Goal: Task Accomplishment & Management: Manage account settings

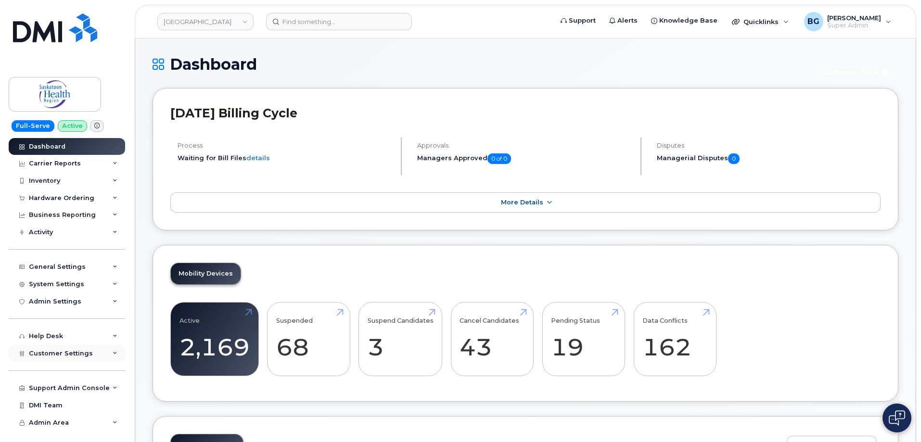
click at [54, 353] on span "Customer Settings" at bounding box center [61, 353] width 64 height 7
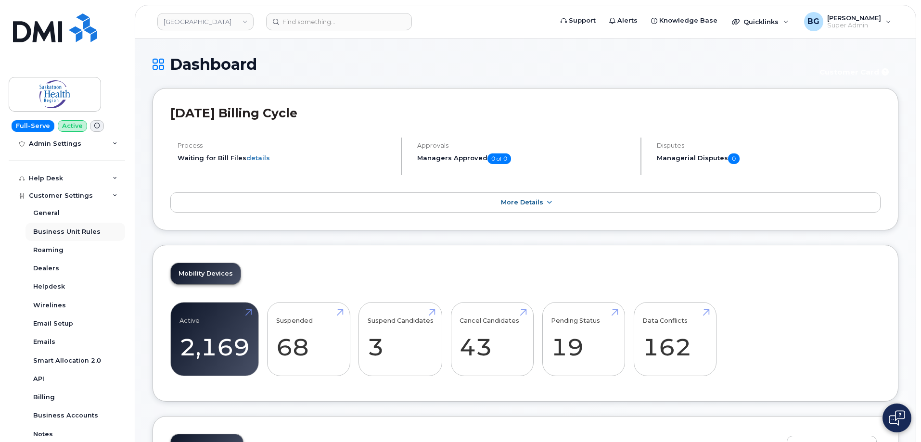
scroll to position [160, 0]
click at [45, 207] on div "General" at bounding box center [46, 210] width 26 height 9
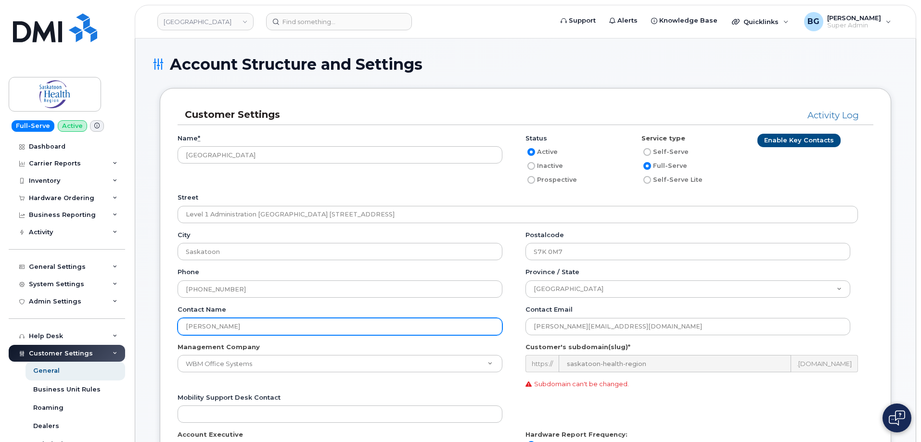
drag, startPoint x: 244, startPoint y: 325, endPoint x: 143, endPoint y: 344, distance: 102.7
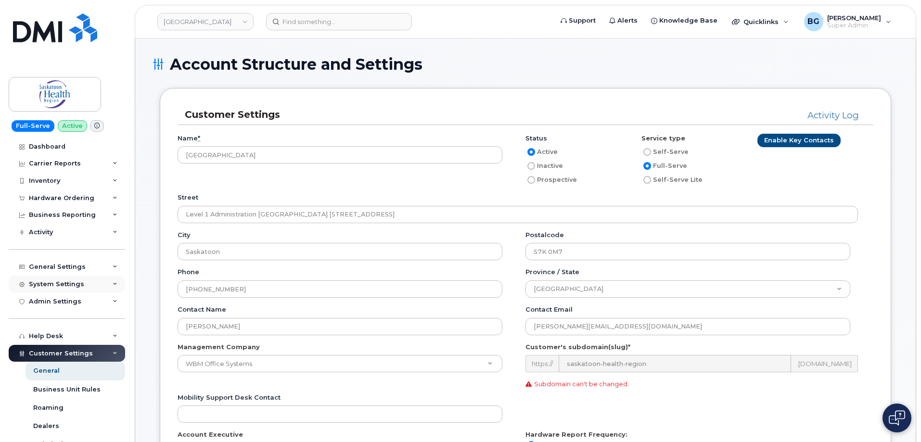
click at [46, 282] on div "System Settings" at bounding box center [56, 285] width 55 height 8
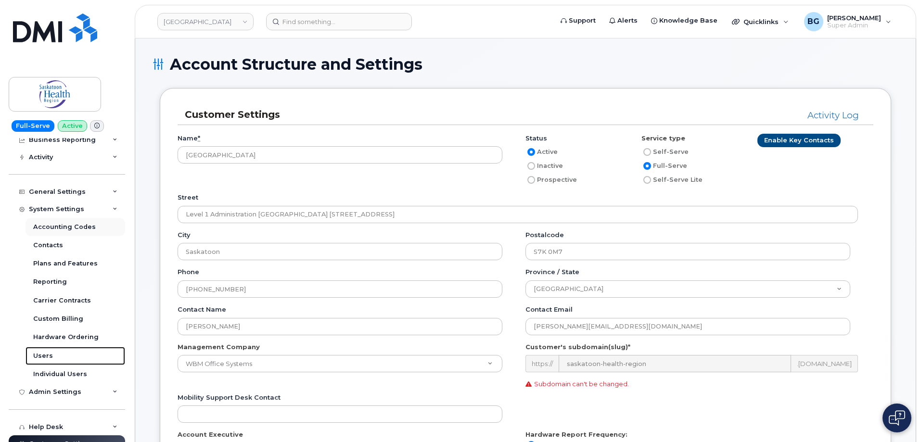
scroll to position [32, 0]
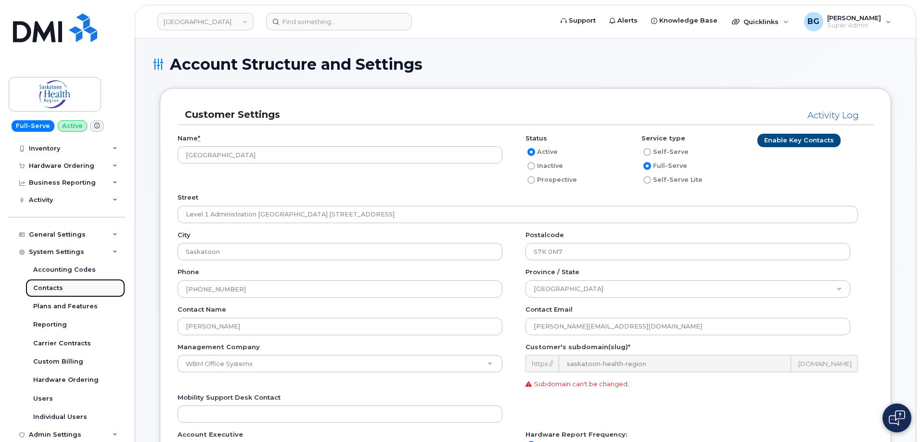
click at [51, 287] on div "Contacts" at bounding box center [48, 288] width 30 height 9
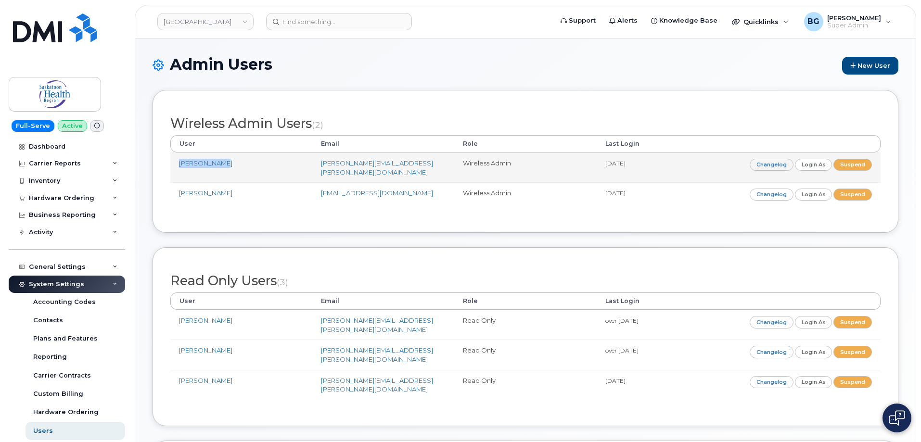
drag, startPoint x: 231, startPoint y: 165, endPoint x: 178, endPoint y: 166, distance: 52.9
click at [178, 166] on td "[PERSON_NAME]" at bounding box center [241, 168] width 142 height 30
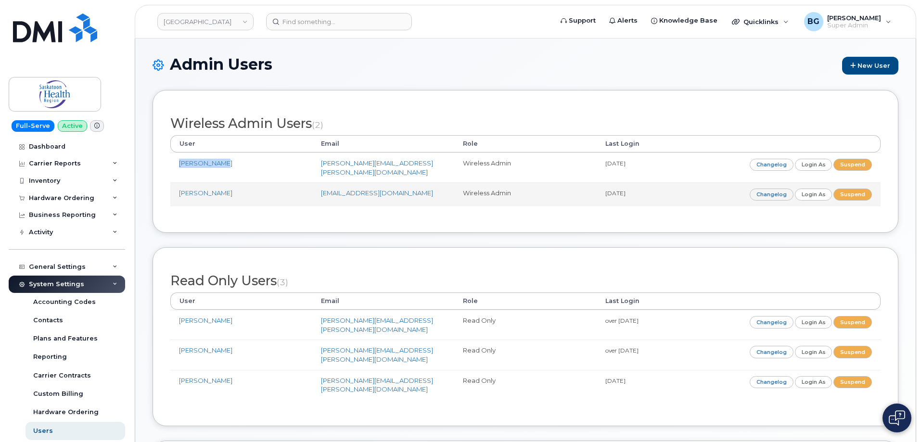
copy link "[PERSON_NAME]"
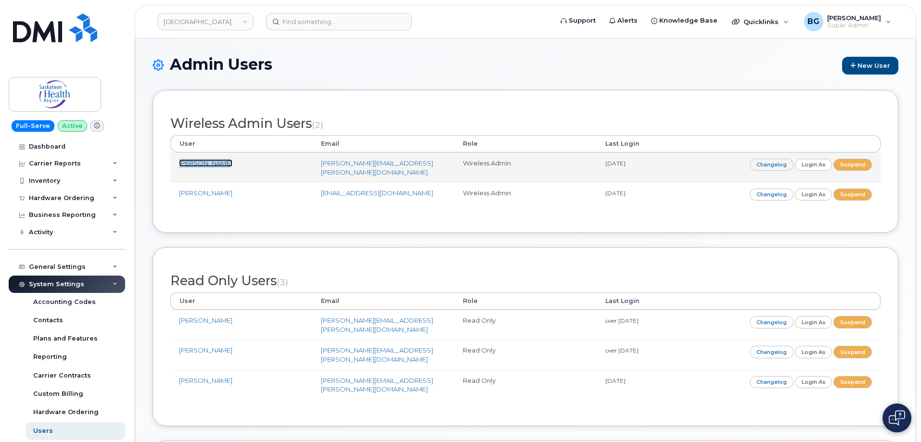
click at [185, 160] on link "[PERSON_NAME]" at bounding box center [205, 163] width 53 height 8
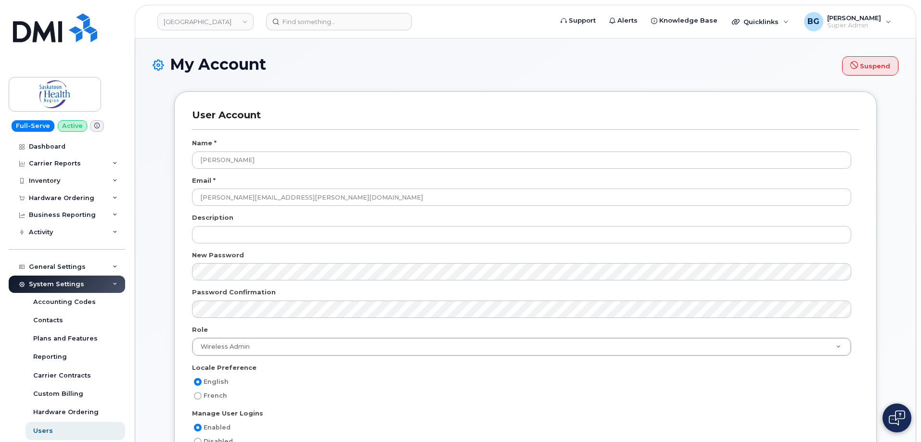
select select
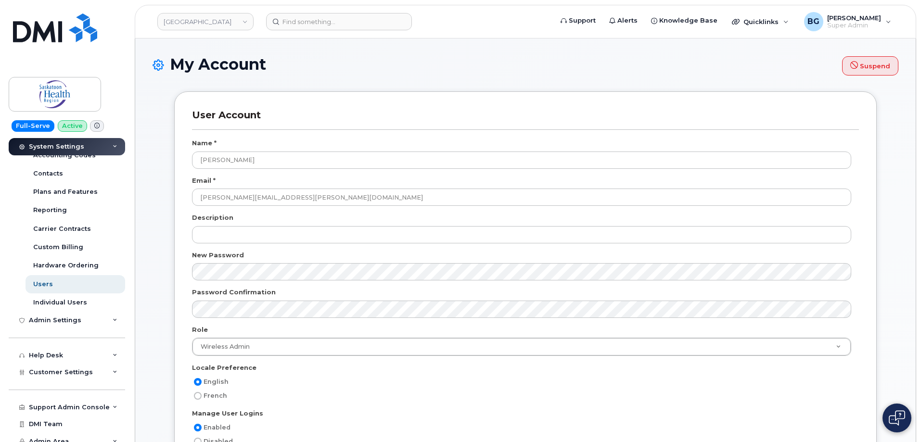
scroll to position [154, 0]
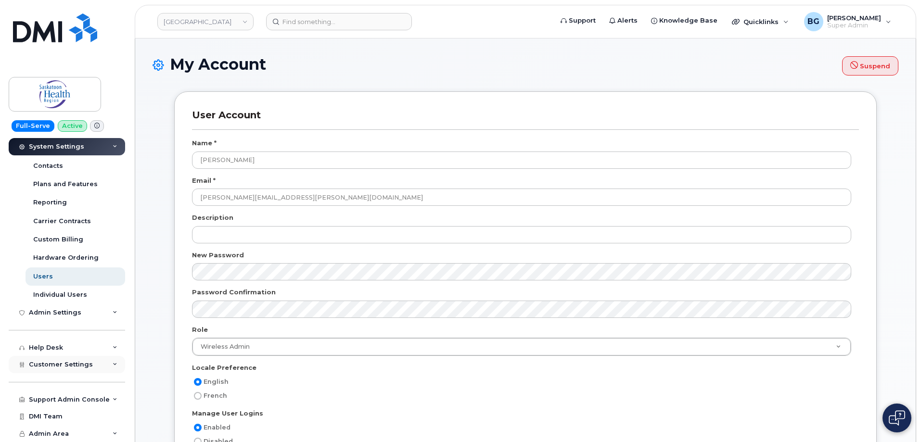
click at [46, 359] on div "Customer Settings" at bounding box center [67, 364] width 116 height 17
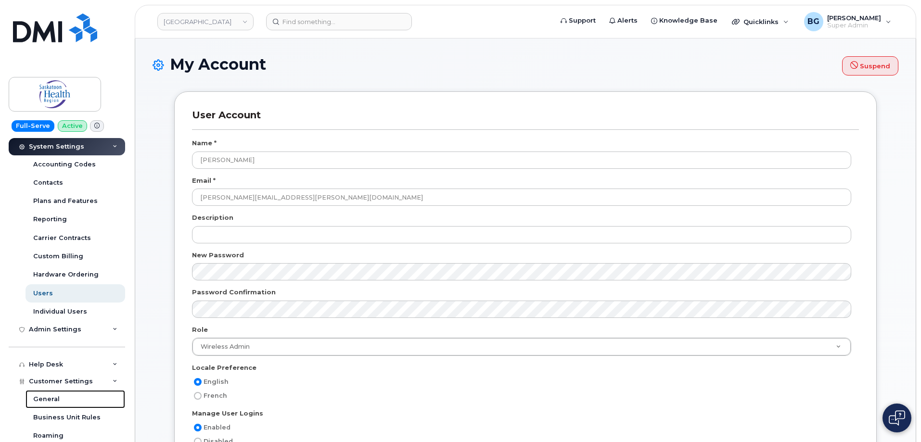
scroll to position [122, 0]
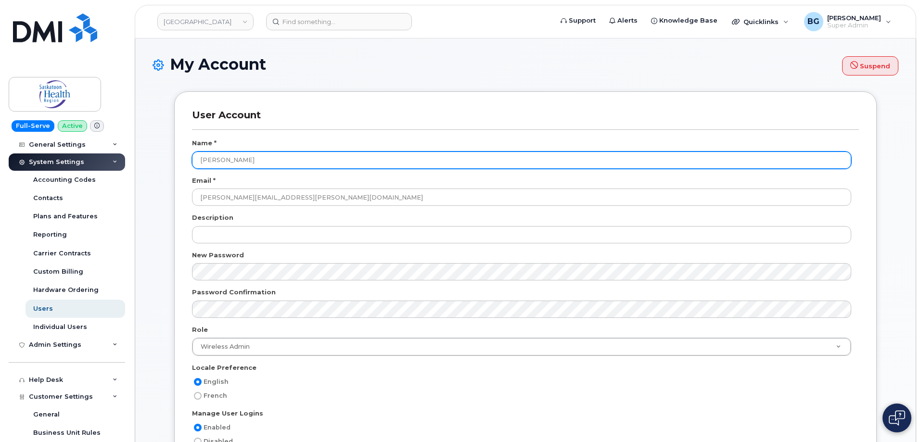
click at [208, 161] on input "[PERSON_NAME]" at bounding box center [521, 160] width 659 height 17
drag, startPoint x: 208, startPoint y: 161, endPoint x: 231, endPoint y: 160, distance: 23.6
click at [231, 160] on input "[PERSON_NAME]" at bounding box center [521, 160] width 659 height 17
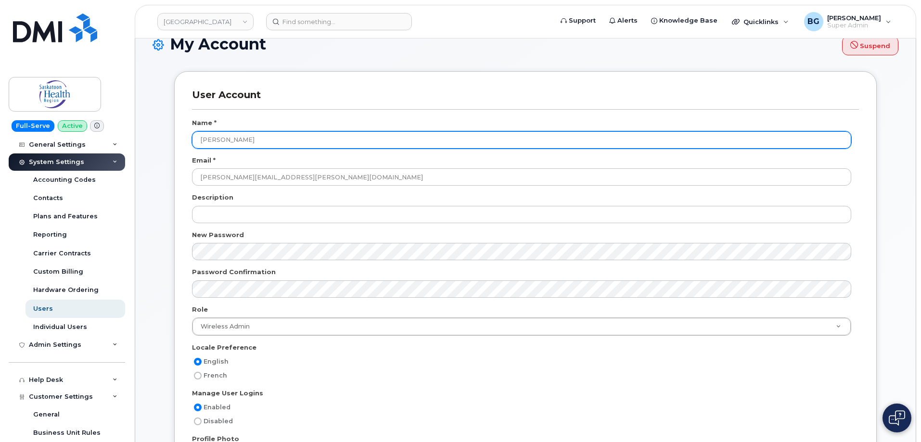
scroll to position [0, 0]
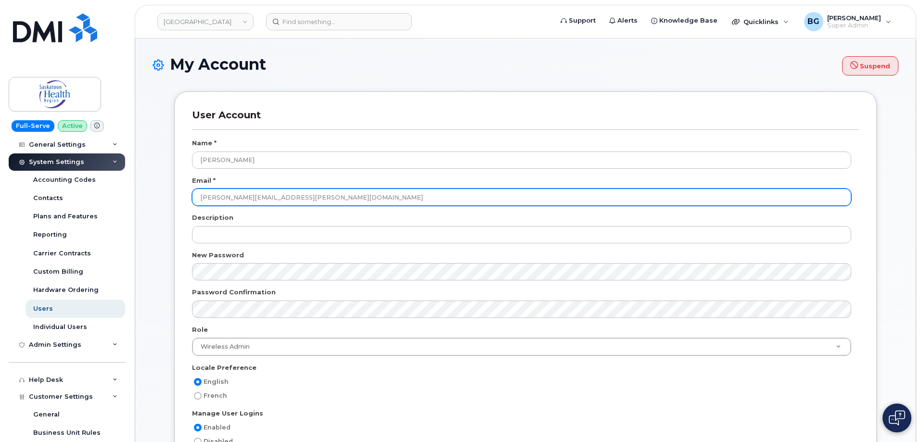
click at [203, 197] on input "[PERSON_NAME][EMAIL_ADDRESS][PERSON_NAME][DOMAIN_NAME]" at bounding box center [521, 197] width 659 height 17
drag, startPoint x: 203, startPoint y: 197, endPoint x: 319, endPoint y: 198, distance: 116.0
click at [319, 198] on input "[PERSON_NAME][EMAIL_ADDRESS][PERSON_NAME][DOMAIN_NAME]" at bounding box center [521, 197] width 659 height 17
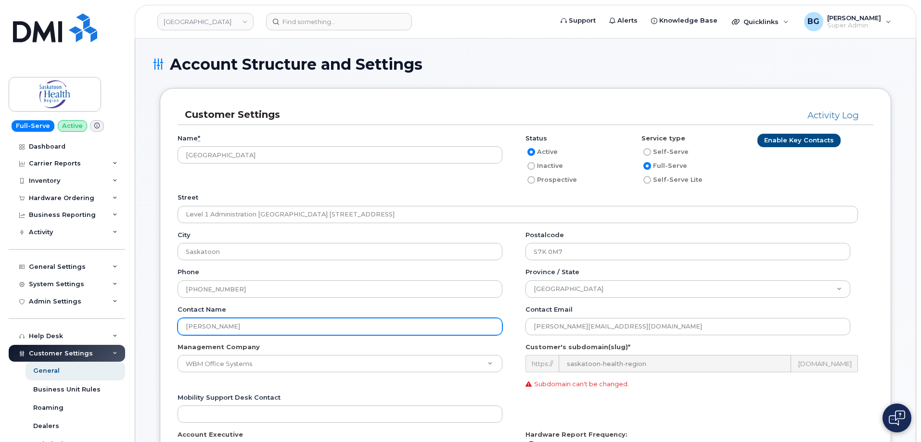
click at [221, 328] on input "[PERSON_NAME]" at bounding box center [340, 326] width 325 height 17
click at [221, 326] on input "[PERSON_NAME]" at bounding box center [340, 326] width 325 height 17
paste input "[PERSON_NAME]"
click at [223, 325] on input "[PERSON_NAME]" at bounding box center [340, 326] width 325 height 17
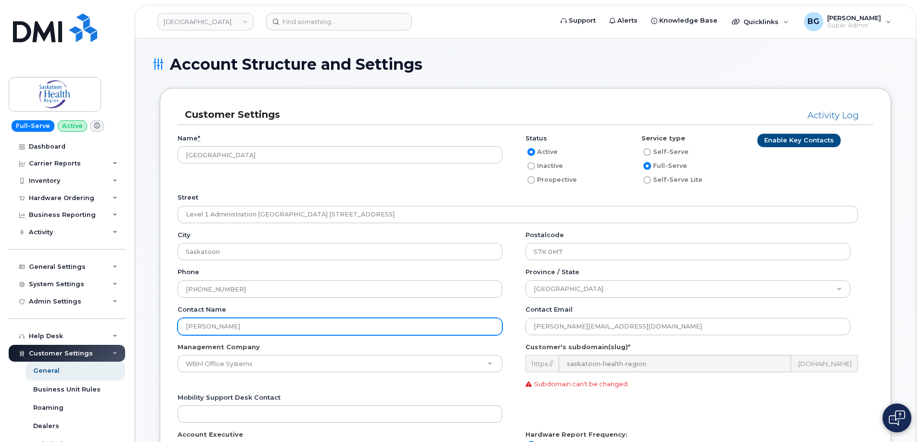
click at [223, 325] on input "[PERSON_NAME]" at bounding box center [340, 326] width 325 height 17
click at [223, 325] on input "Carrie Chad Freeman" at bounding box center [340, 326] width 325 height 17
paste input "text"
type input "[PERSON_NAME]"
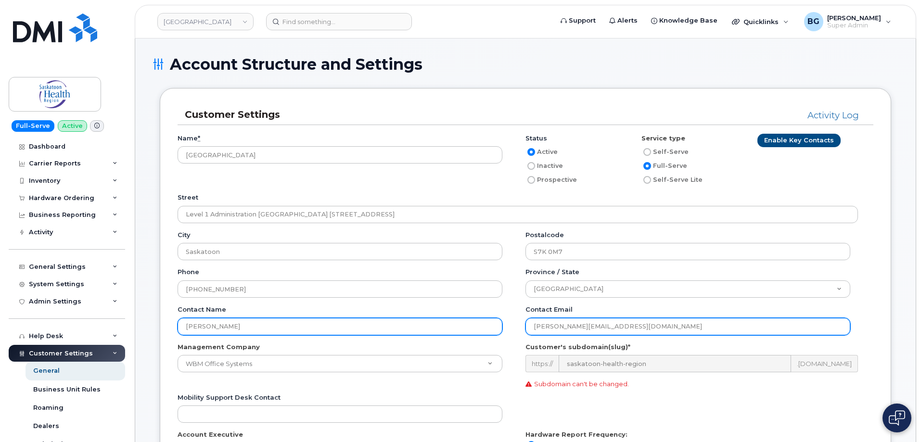
drag, startPoint x: 684, startPoint y: 326, endPoint x: 486, endPoint y: 335, distance: 198.5
click at [490, 335] on div "Contact name Chad Freeman Contact email Carrie.Dornstauder2@saskhealthauthority…" at bounding box center [526, 324] width 696 height 38
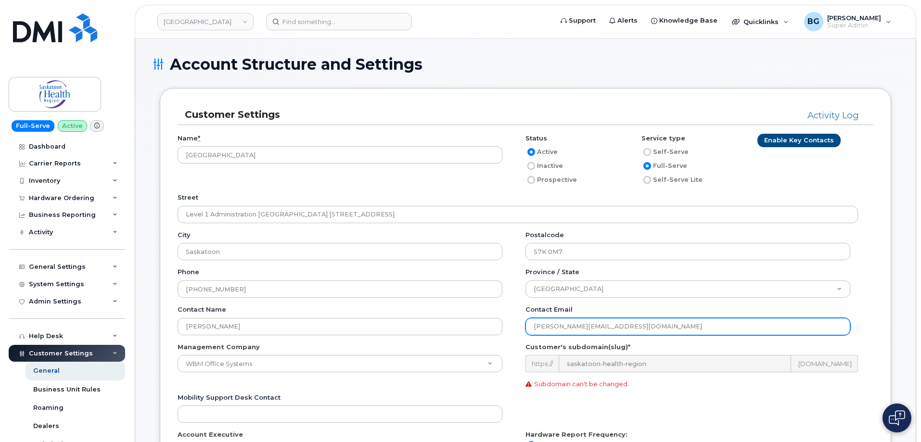
paste input "chad.freeman"
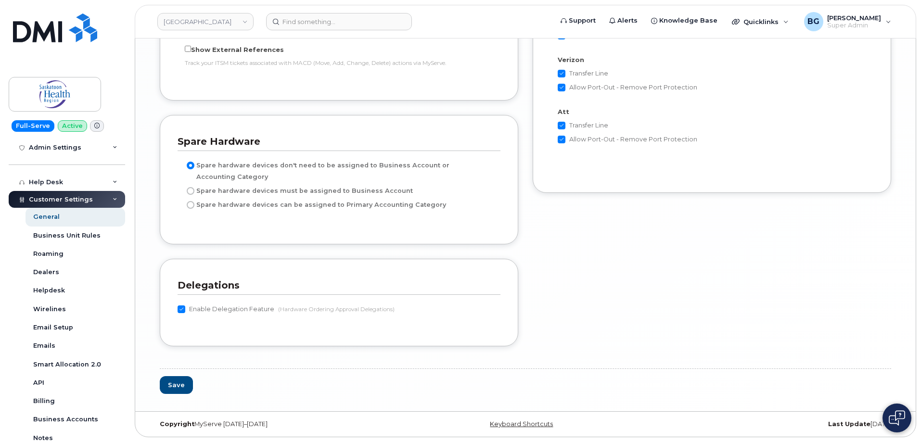
scroll to position [265, 0]
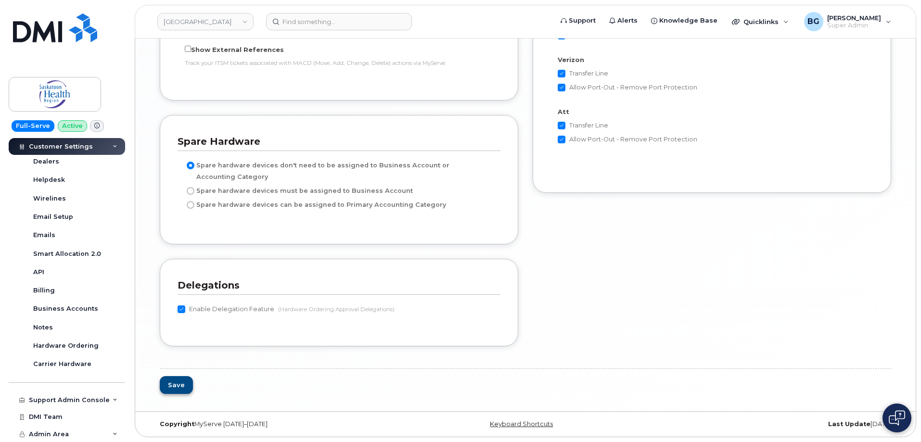
type input "[PERSON_NAME][EMAIL_ADDRESS][PERSON_NAME][DOMAIN_NAME]"
drag, startPoint x: 177, startPoint y: 384, endPoint x: 156, endPoint y: 382, distance: 20.9
click at [177, 383] on button "Save" at bounding box center [176, 385] width 33 height 18
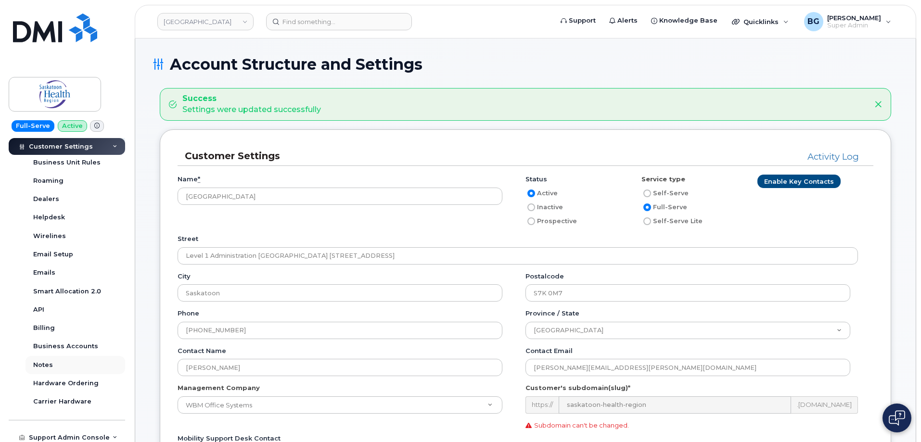
scroll to position [201, 0]
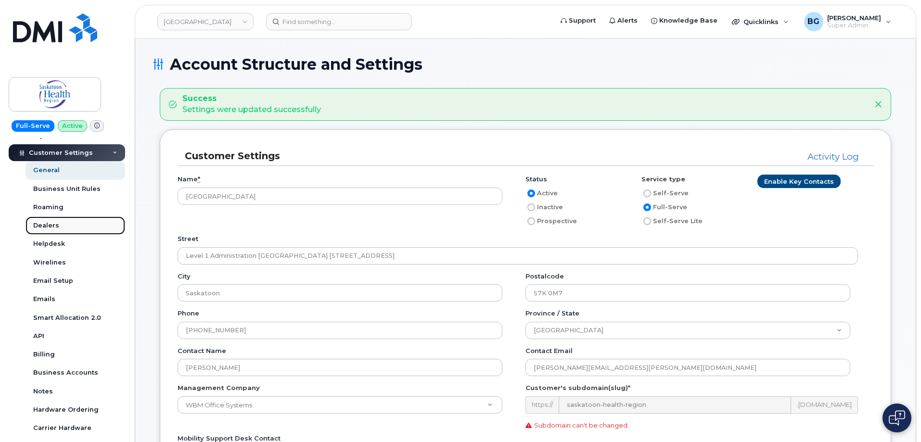
click at [45, 226] on div "Dealers" at bounding box center [46, 225] width 26 height 9
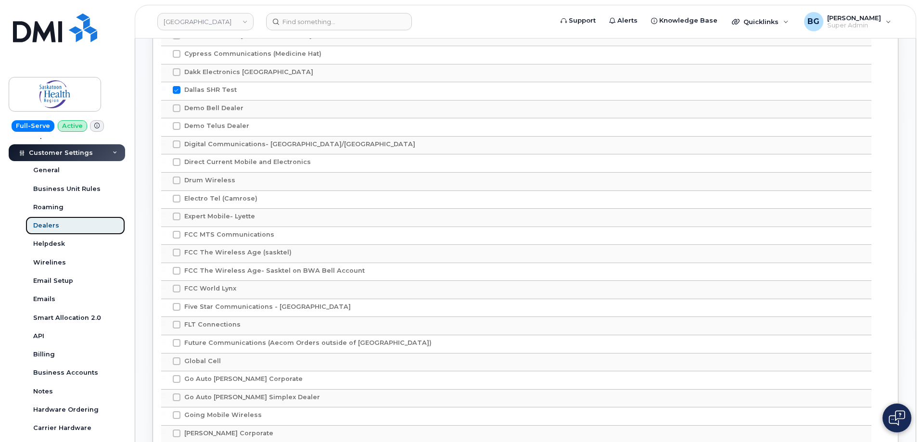
scroll to position [930, 0]
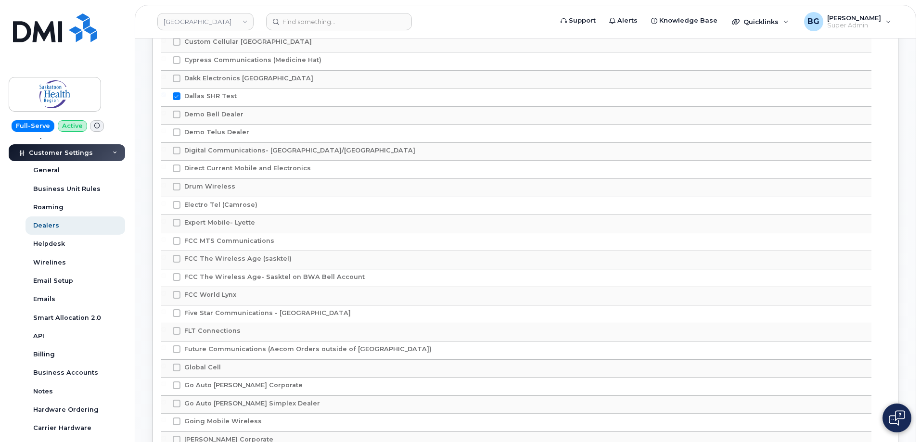
click at [175, 97] on span at bounding box center [177, 96] width 8 height 8
click at [166, 97] on input "Dallas SHR Test" at bounding box center [163, 94] width 5 height 5
checkbox input "false"
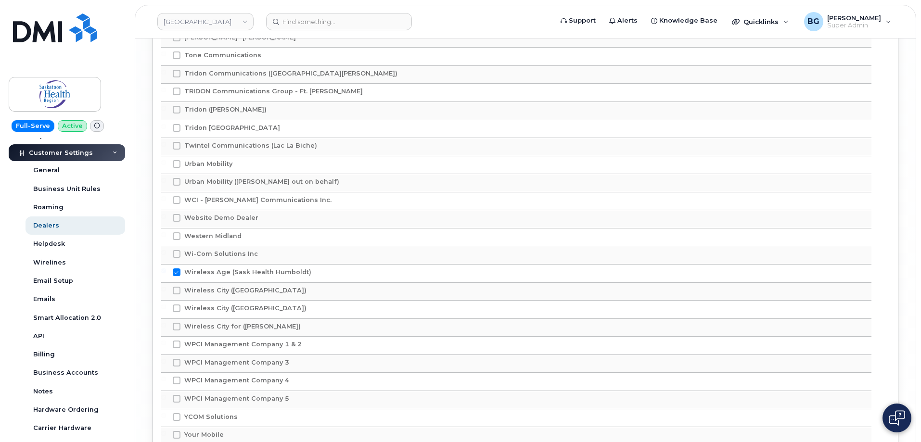
scroll to position [3144, 0]
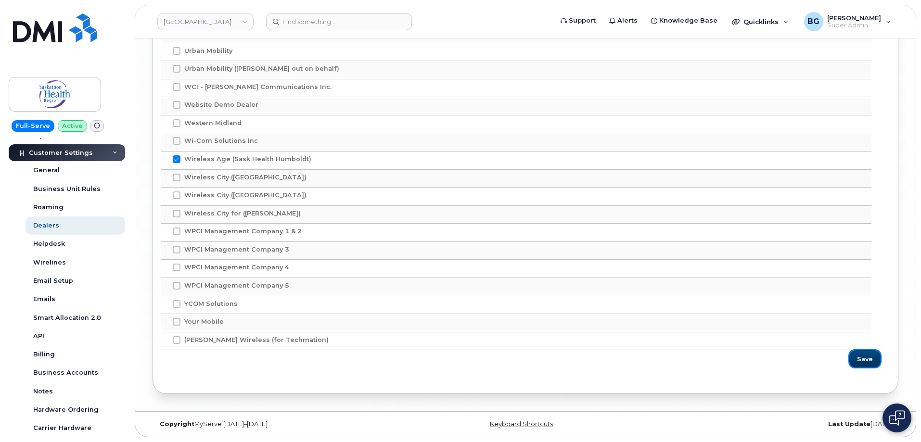
click at [870, 355] on span "Save" at bounding box center [865, 359] width 16 height 9
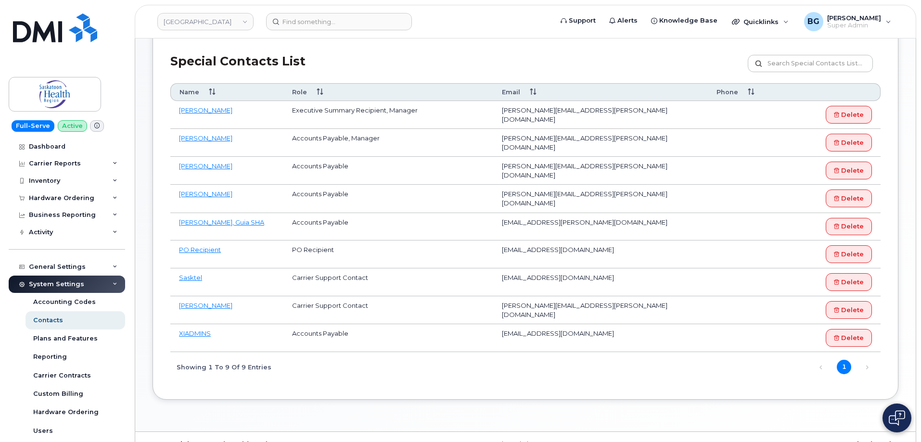
scroll to position [160, 0]
